Goal: Task Accomplishment & Management: Manage account settings

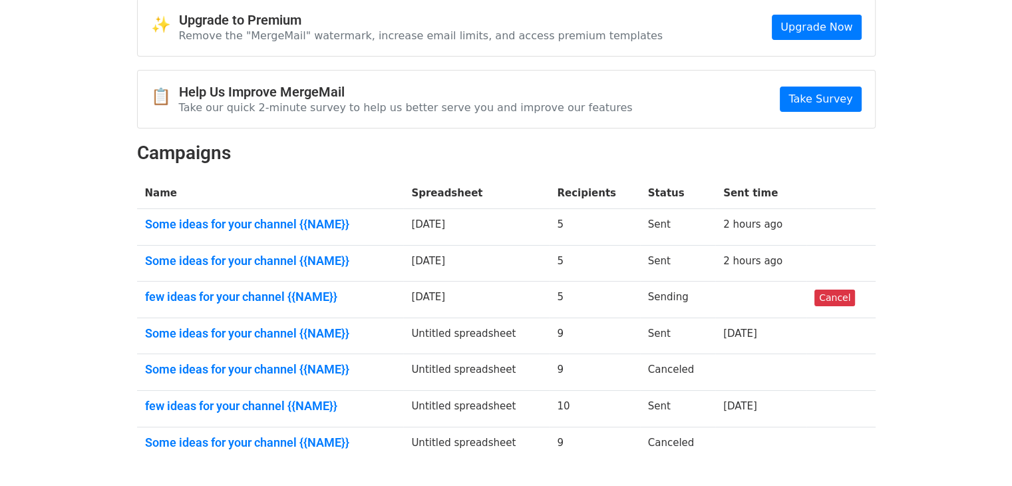
scroll to position [67, 0]
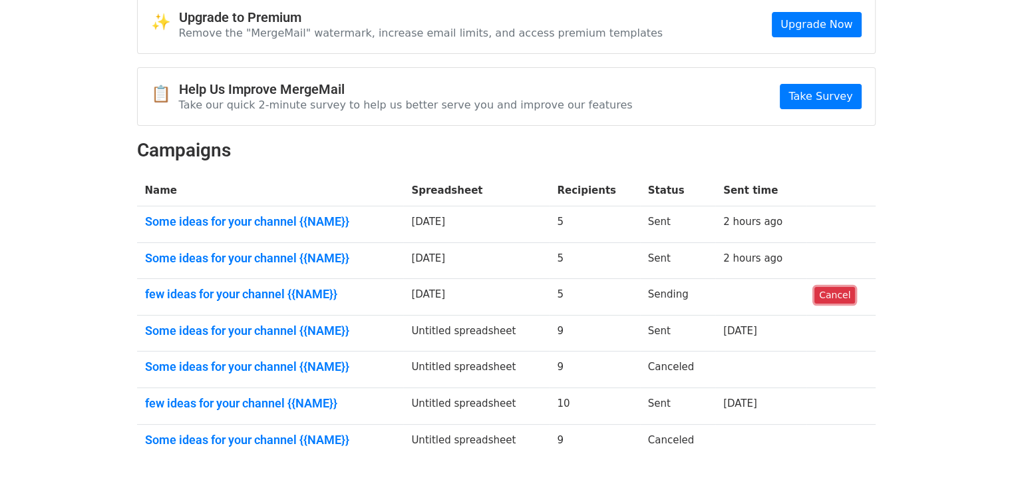
drag, startPoint x: 821, startPoint y: 294, endPoint x: 561, endPoint y: 69, distance: 343.1
click at [821, 294] on link "Cancel" at bounding box center [835, 295] width 41 height 17
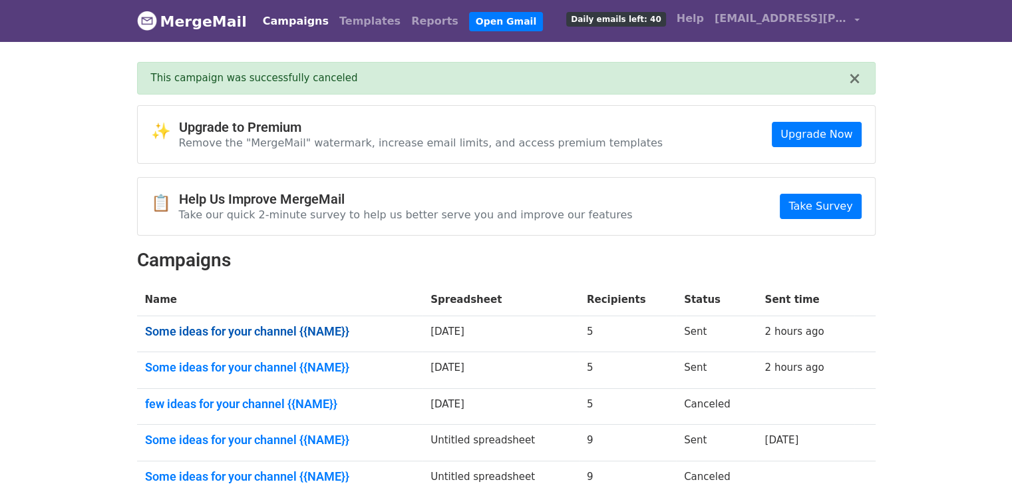
click at [316, 333] on link "Some ideas for your channel {{NAME}}" at bounding box center [280, 331] width 270 height 15
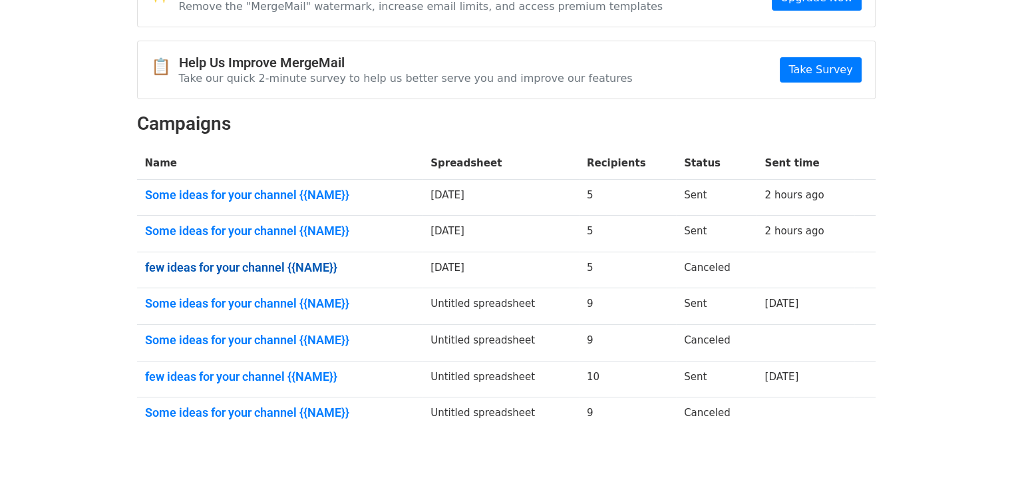
scroll to position [133, 0]
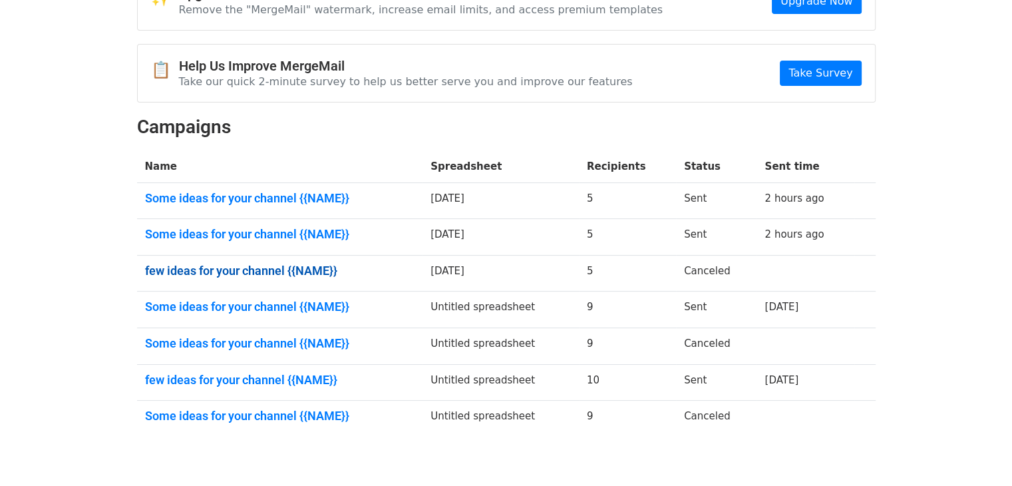
click at [294, 264] on link "few ideas for your channel {{NAME}}" at bounding box center [280, 271] width 270 height 15
click at [299, 200] on link "Some ideas for your channel {{NAME}}" at bounding box center [280, 198] width 270 height 15
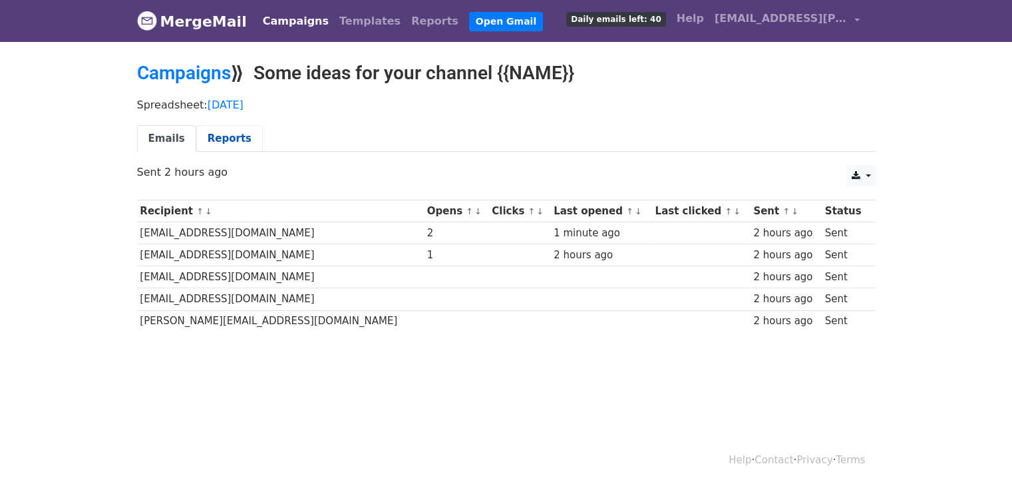
click at [198, 137] on link "Reports" at bounding box center [229, 138] width 67 height 27
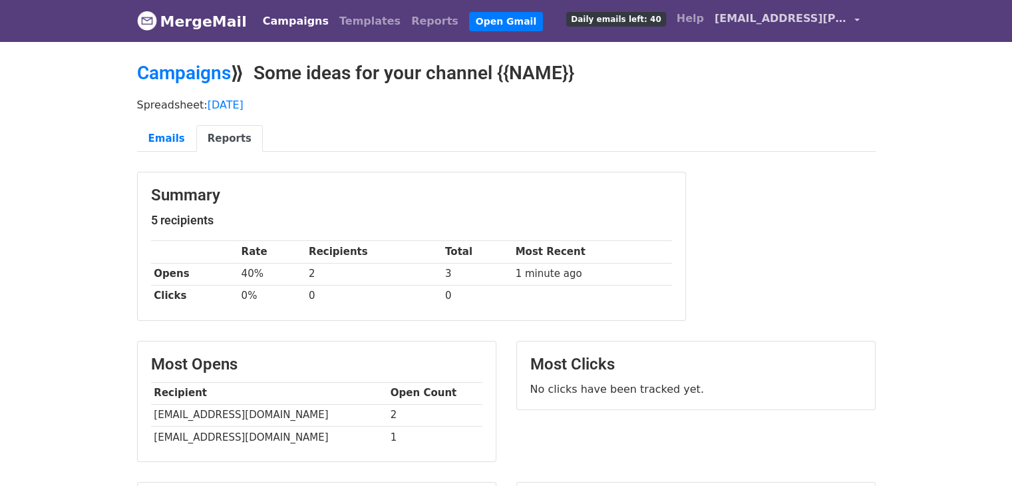
click at [787, 19] on span "[EMAIL_ADDRESS][PERSON_NAME][DOMAIN_NAME]" at bounding box center [781, 19] width 133 height 16
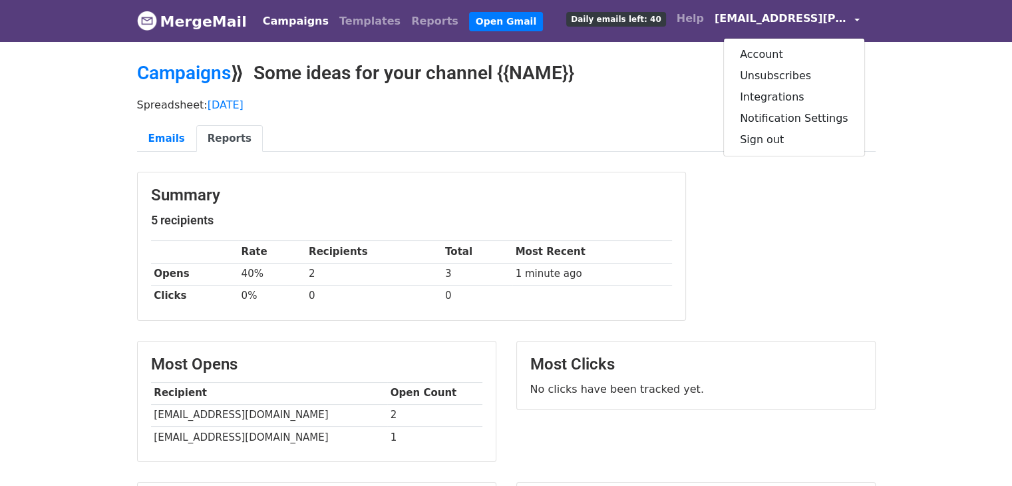
click at [686, 102] on p "Spreadsheet: 11/10/2025" at bounding box center [506, 105] width 739 height 14
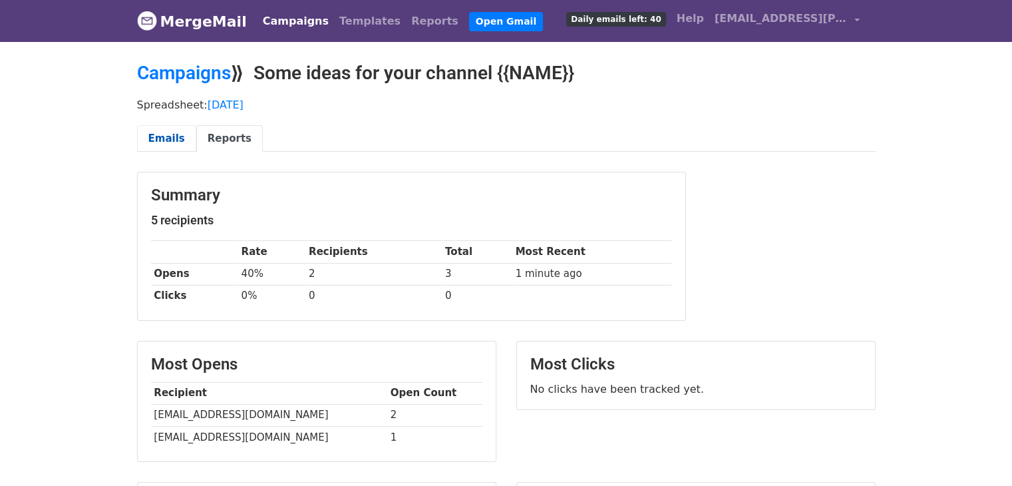
click at [172, 134] on link "Emails" at bounding box center [166, 138] width 59 height 27
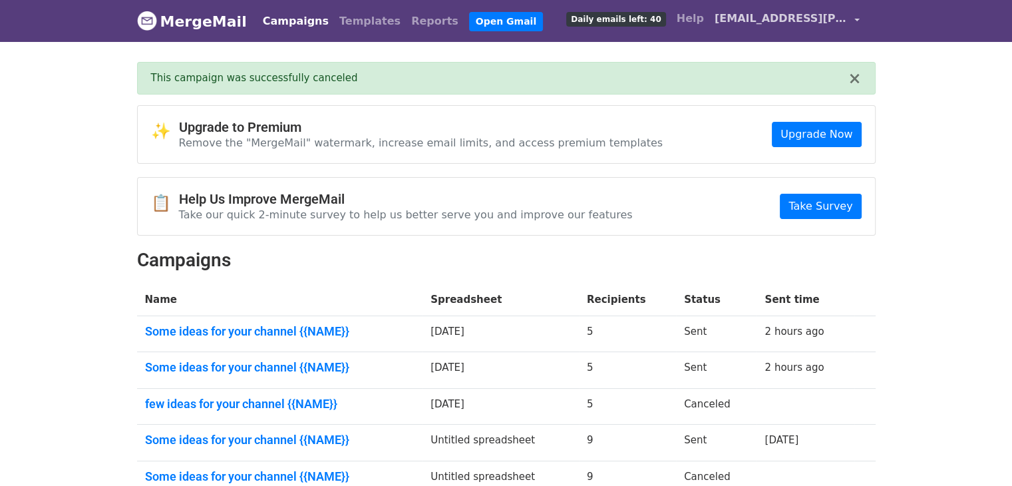
click at [801, 21] on span "[EMAIL_ADDRESS][PERSON_NAME][DOMAIN_NAME]" at bounding box center [781, 19] width 133 height 16
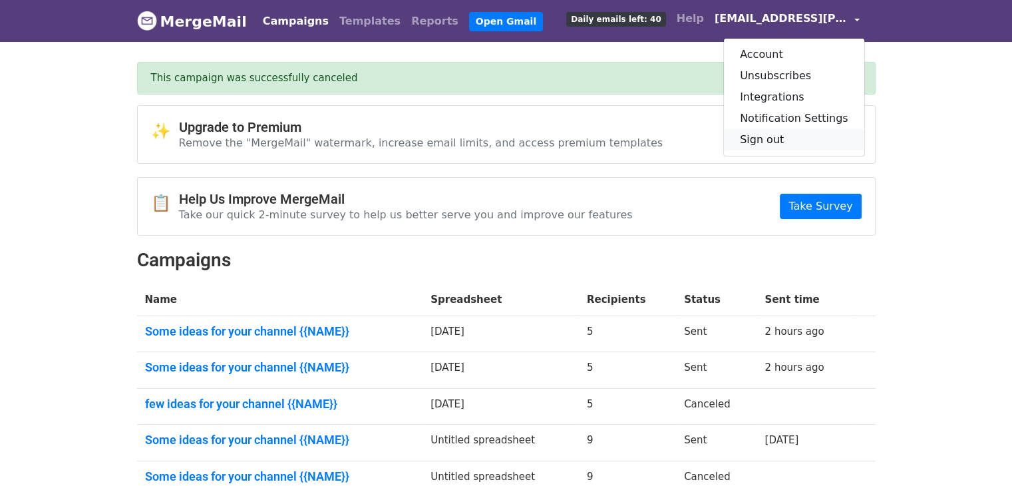
click at [782, 134] on link "Sign out" at bounding box center [794, 139] width 140 height 21
